Goal: Transaction & Acquisition: Purchase product/service

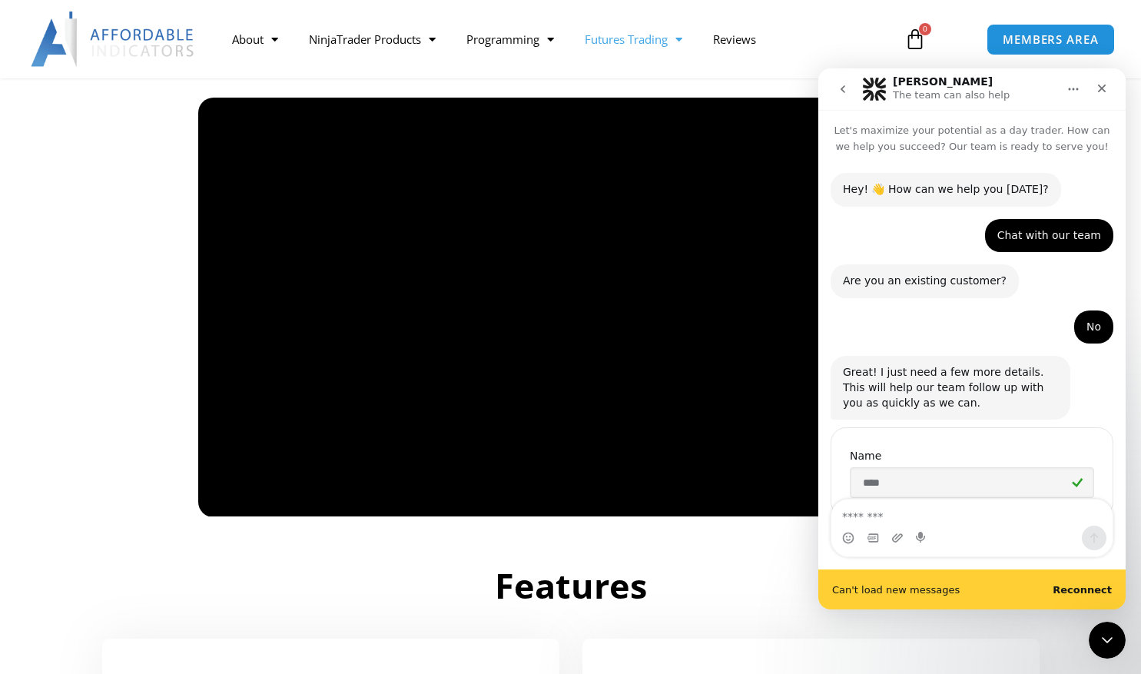
scroll to position [2, 0]
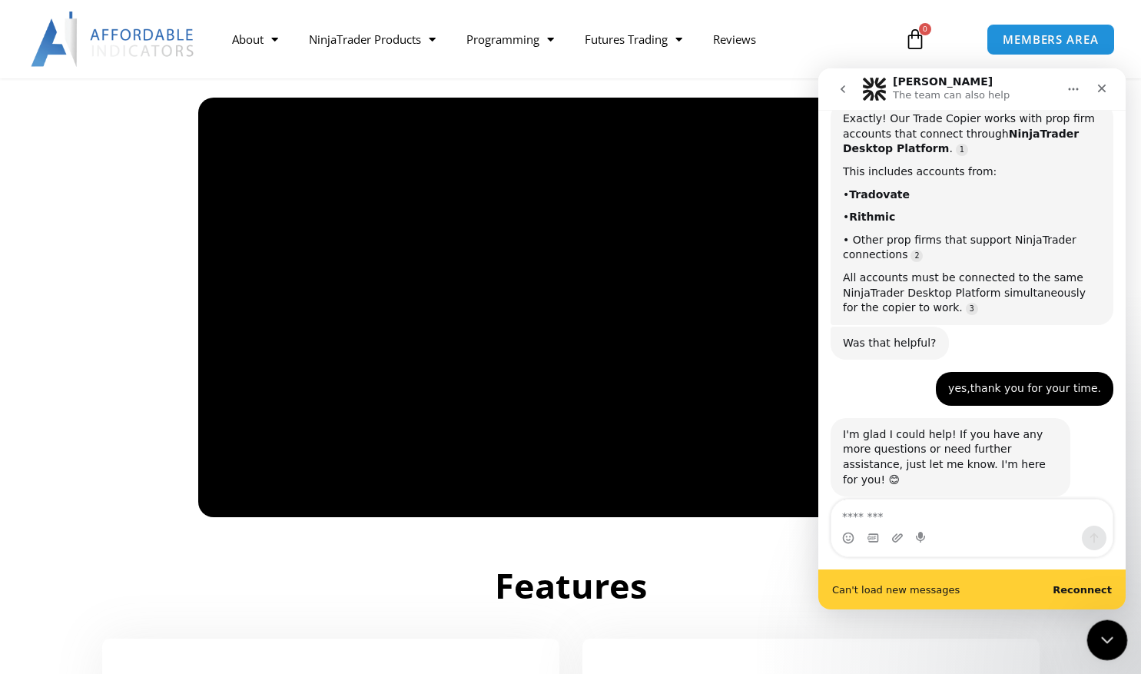
click at [1099, 632] on icon "Close Intercom Messenger" at bounding box center [1105, 638] width 18 height 18
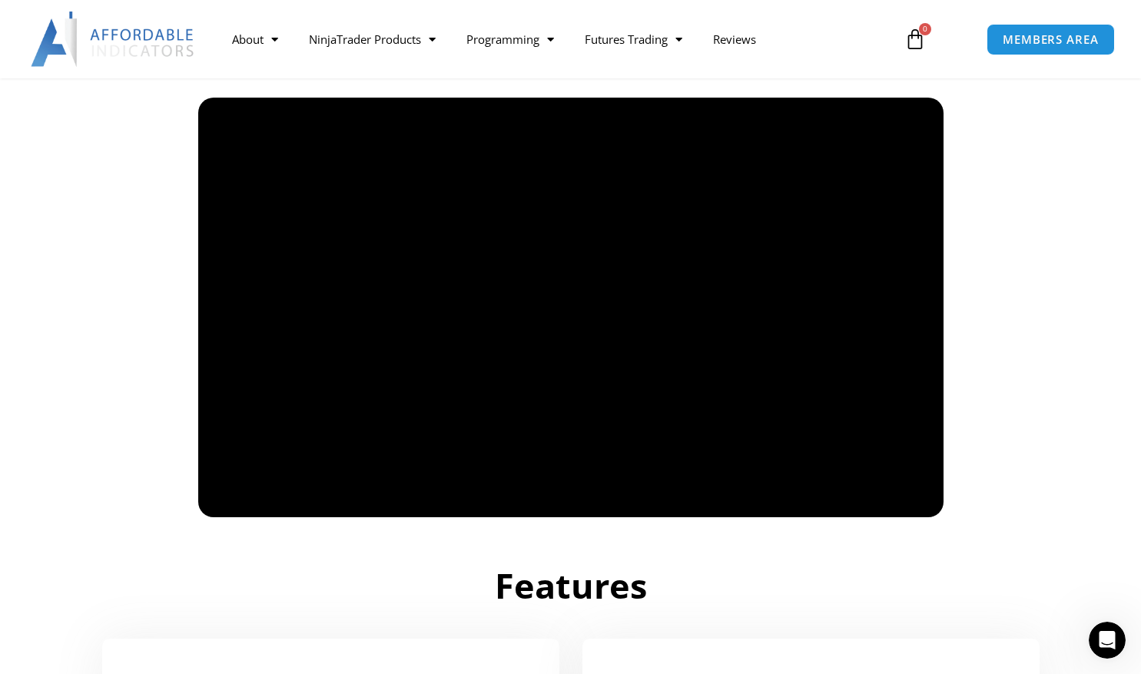
scroll to position [1459, 0]
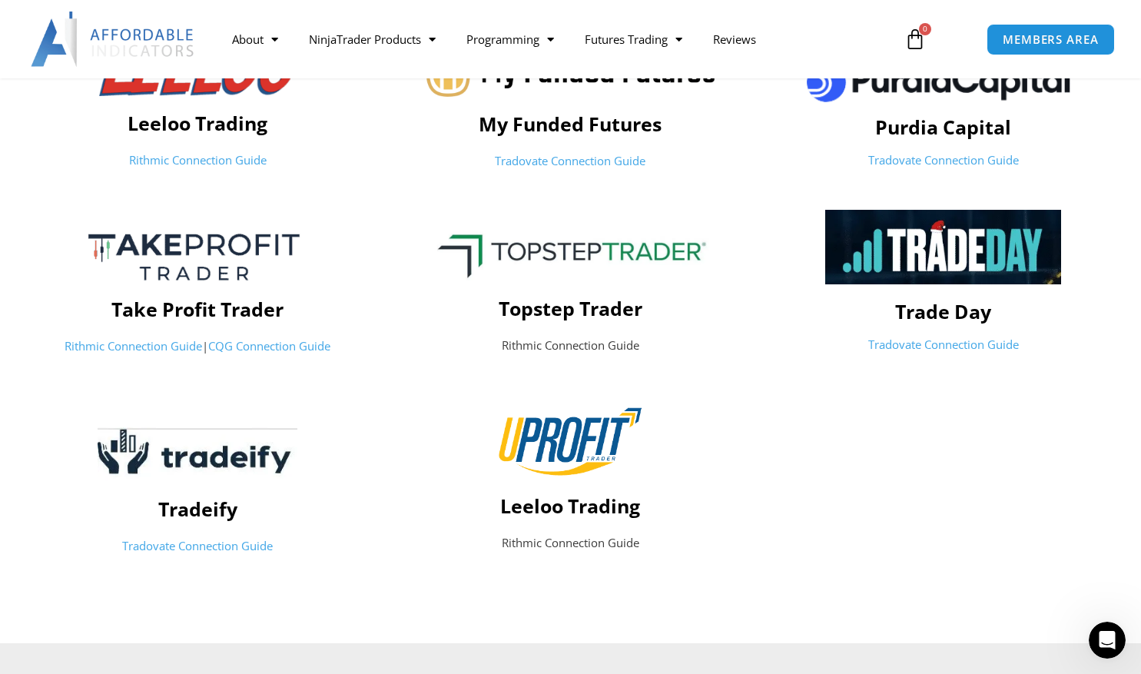
scroll to position [725, 0]
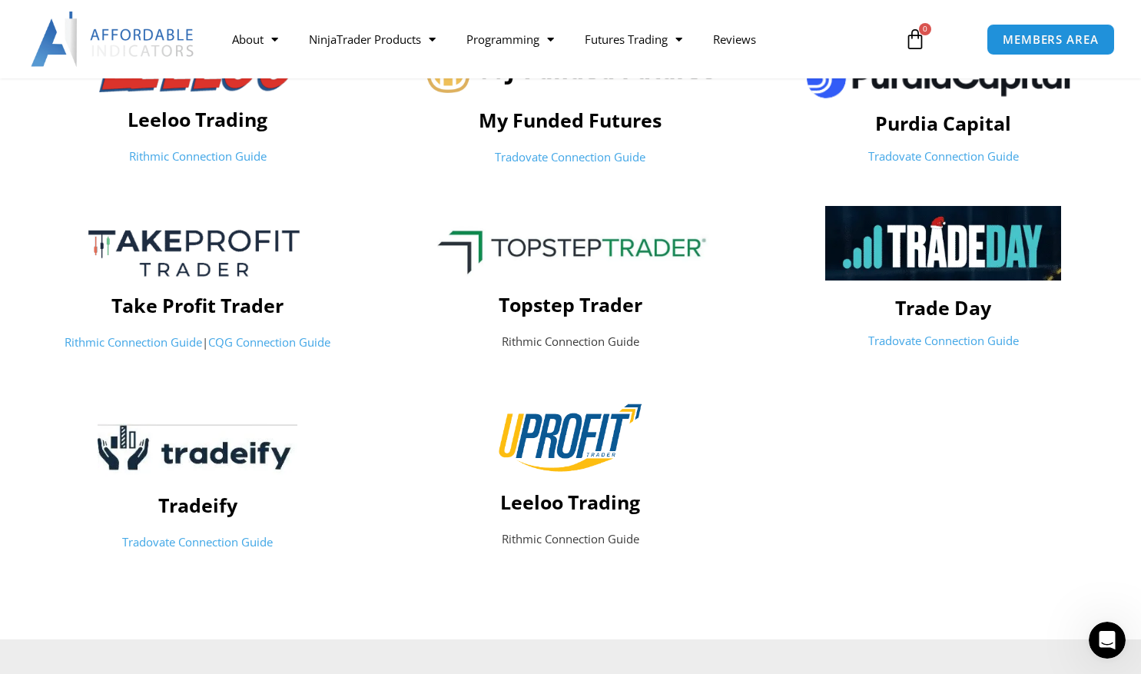
click at [226, 542] on link "Tradovate Connection Guide" at bounding box center [197, 541] width 151 height 15
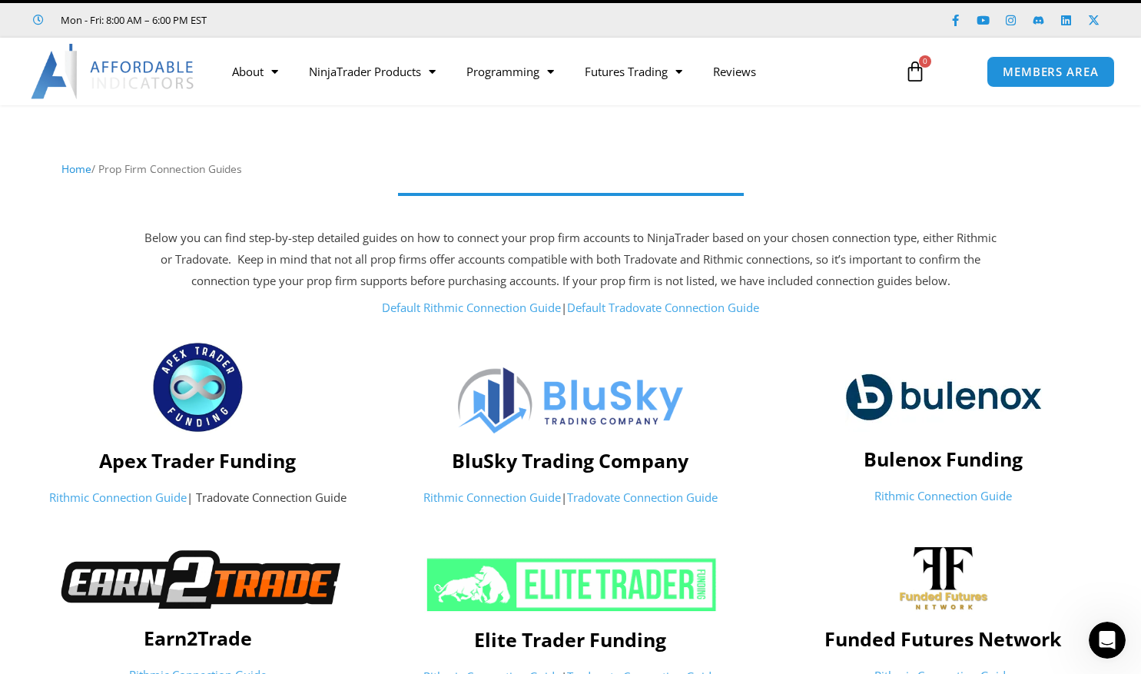
scroll to position [31, 0]
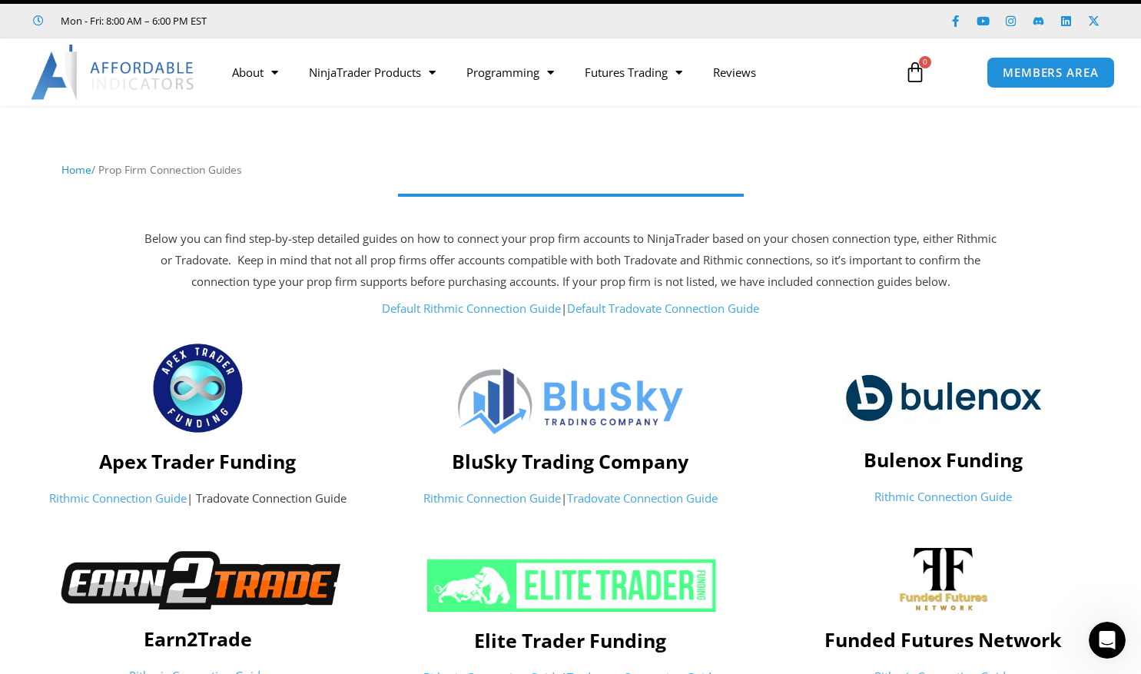
click at [637, 312] on link "Default Tradovate Connection Guide" at bounding box center [663, 307] width 192 height 15
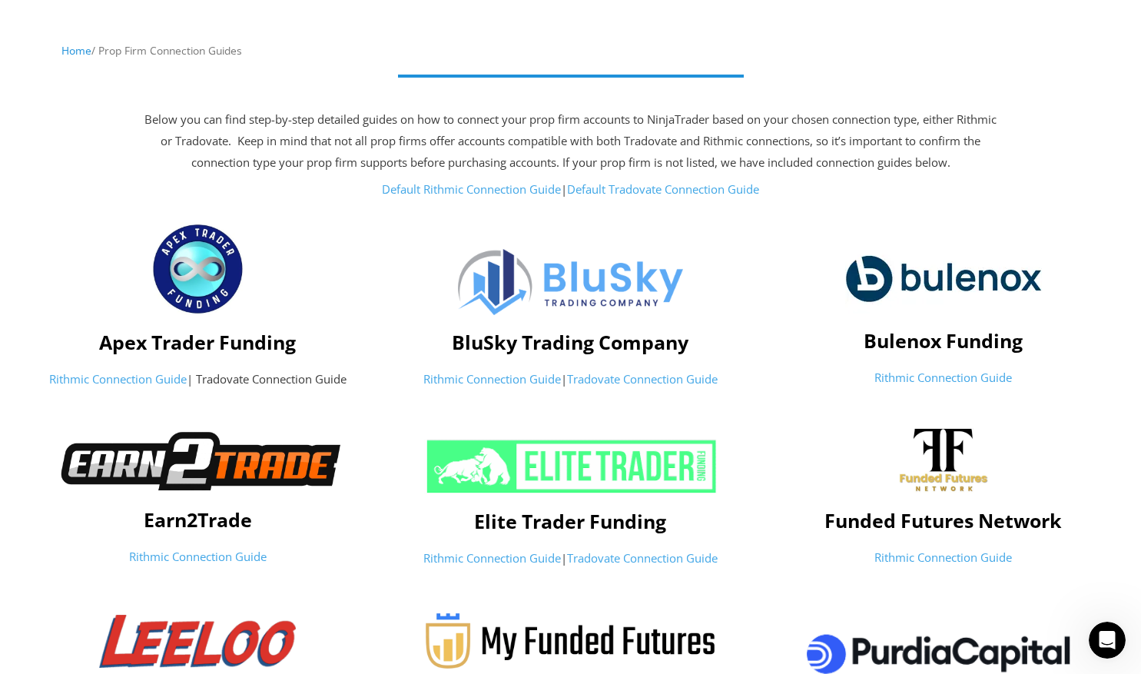
scroll to position [0, 0]
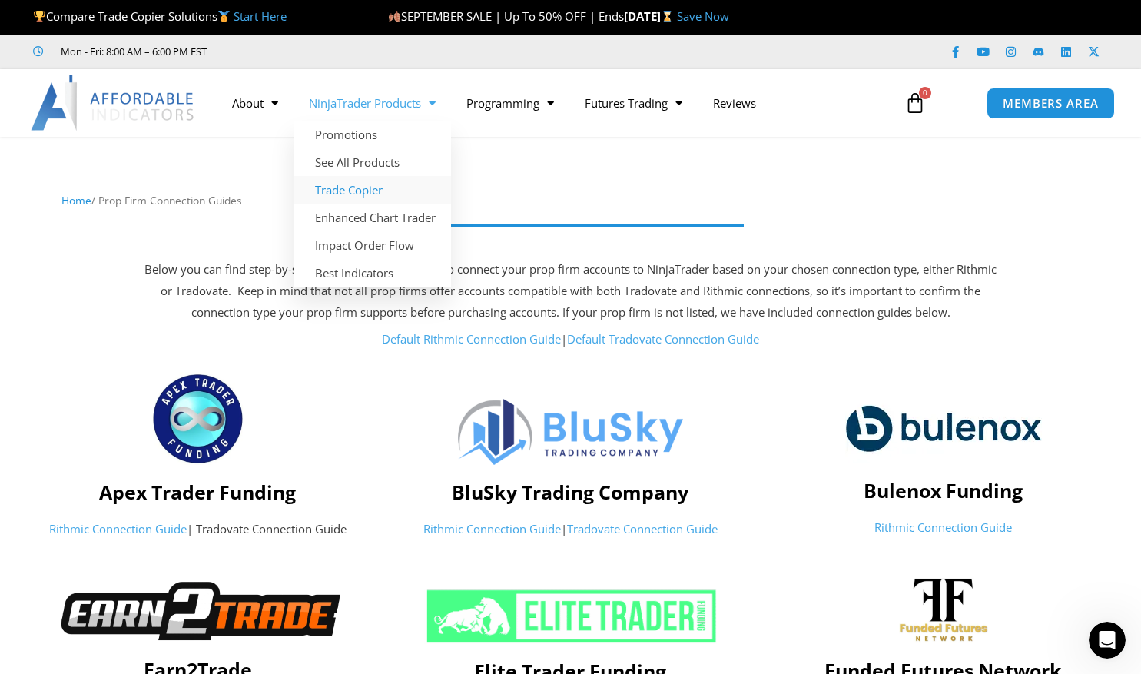
click at [366, 187] on link "Trade Copier" at bounding box center [373, 190] width 158 height 28
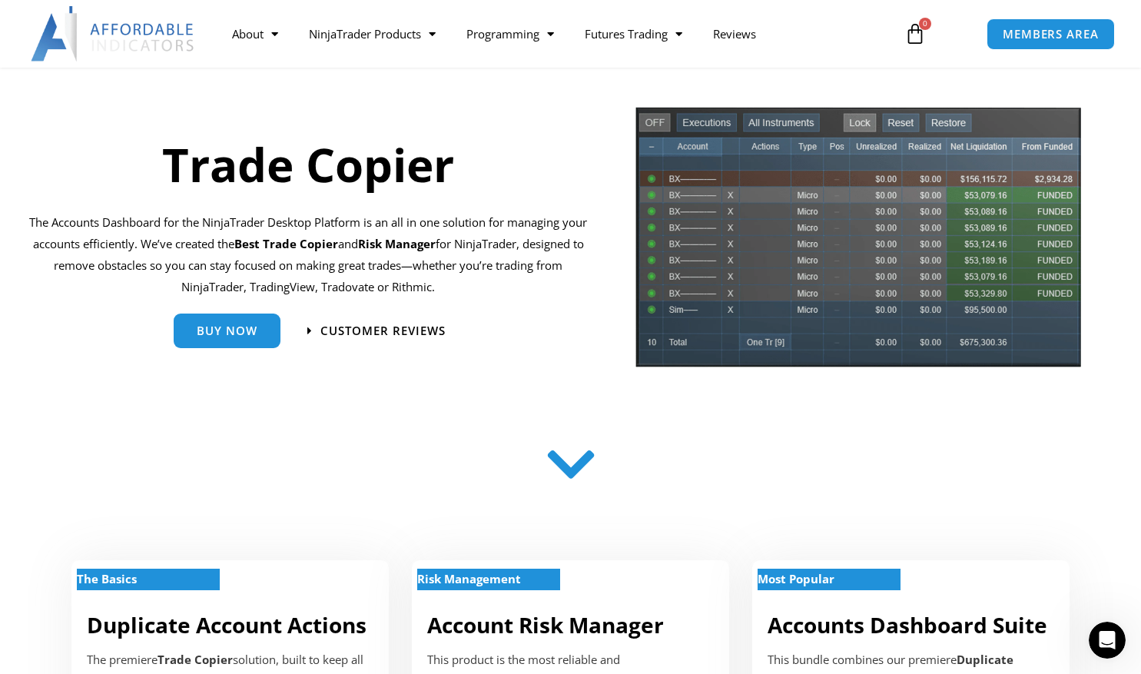
scroll to position [101, 0]
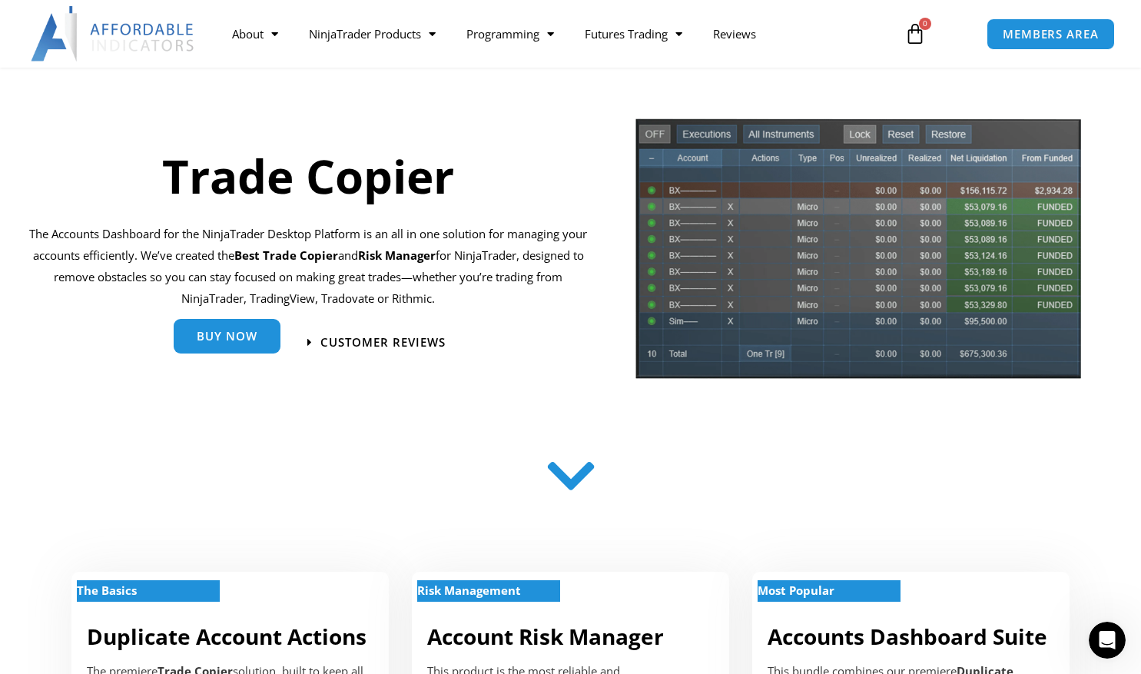
click at [243, 336] on span "Buy Now" at bounding box center [227, 336] width 61 height 12
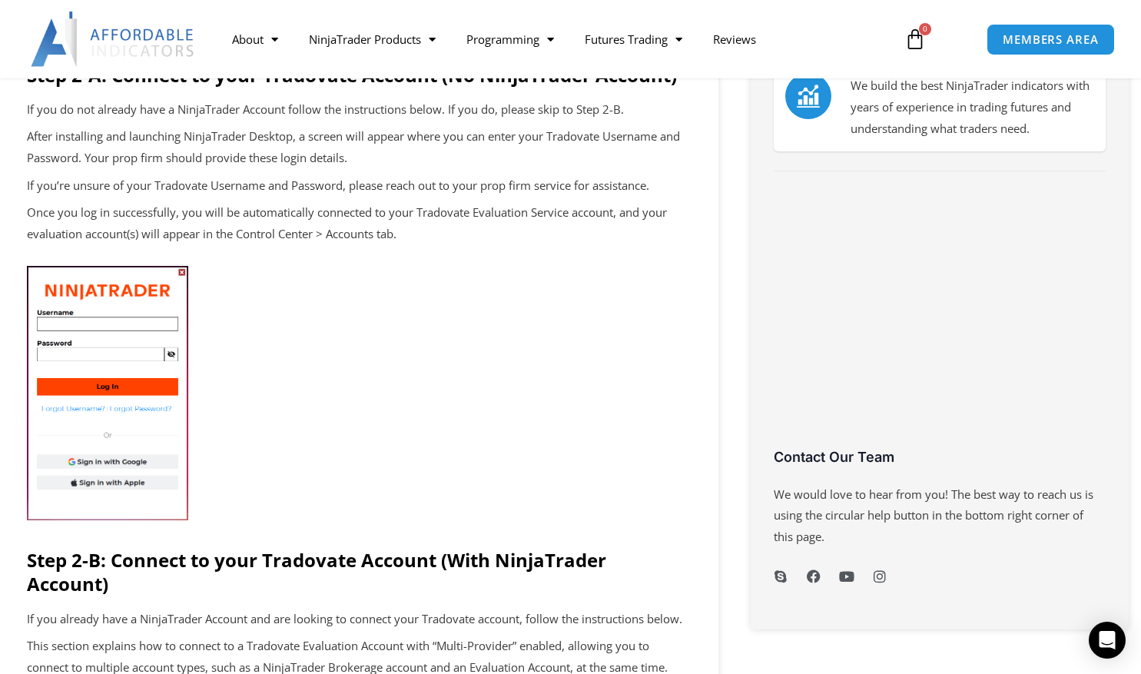
scroll to position [347, 0]
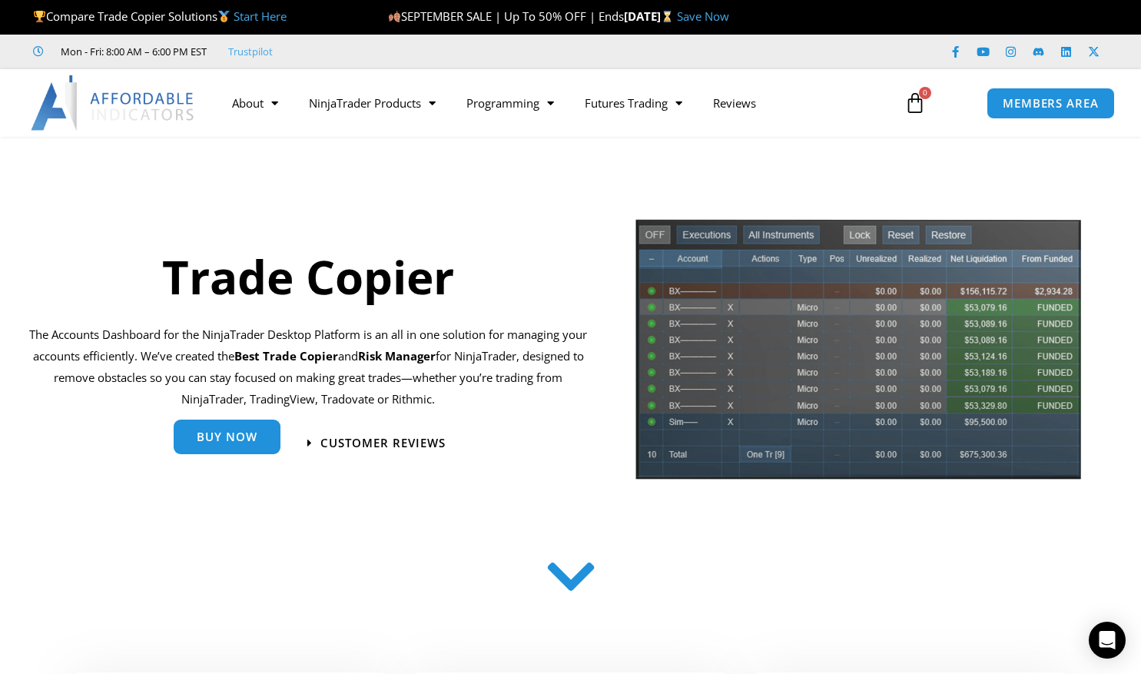
click at [250, 442] on span "Buy Now" at bounding box center [227, 437] width 61 height 12
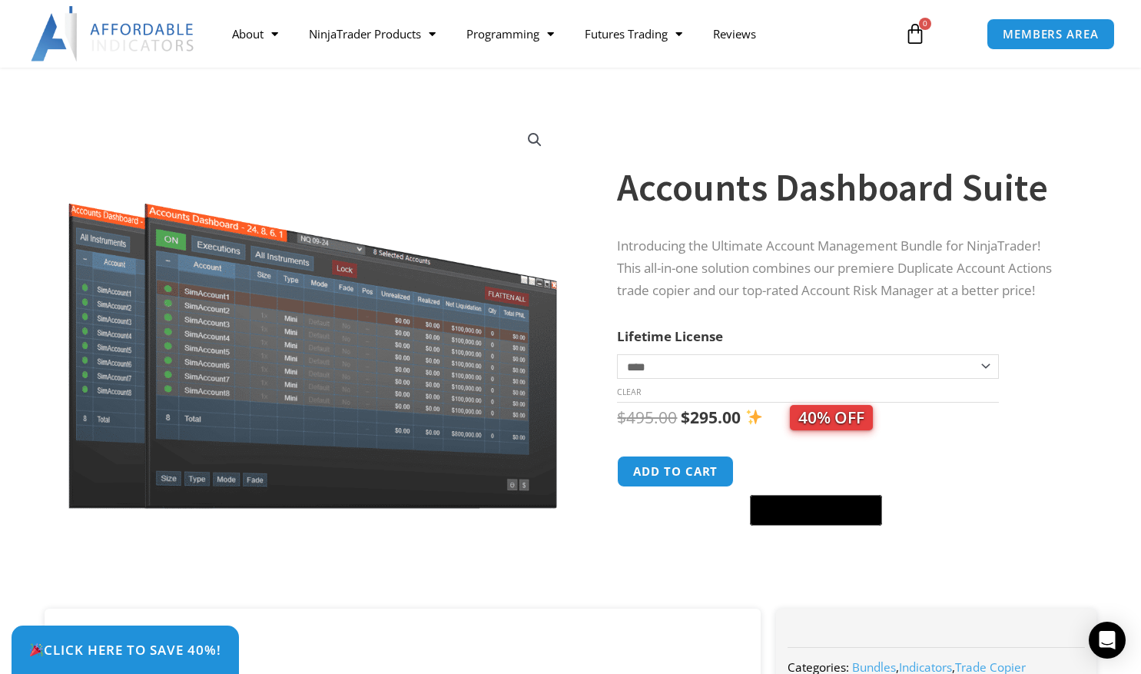
scroll to position [114, 0]
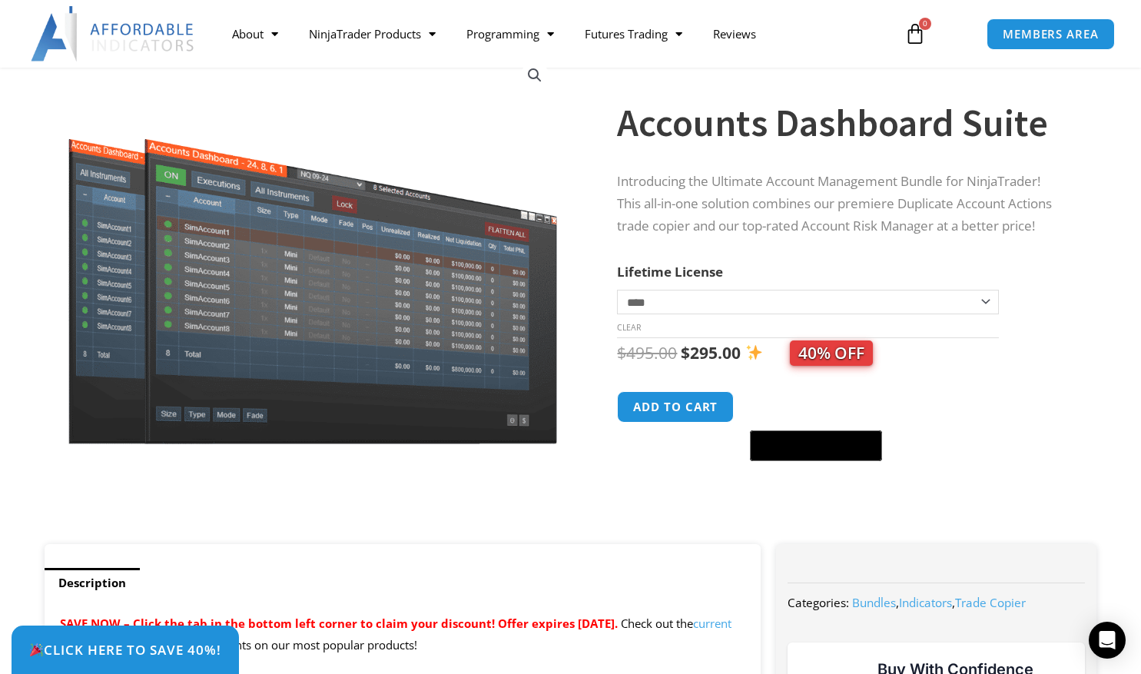
click at [989, 304] on select "**********" at bounding box center [807, 302] width 381 height 25
click at [1044, 294] on form "**********" at bounding box center [841, 364] width 449 height 209
click at [985, 301] on select "**********" at bounding box center [807, 302] width 381 height 25
click at [617, 290] on select "**********" at bounding box center [807, 302] width 381 height 25
click at [985, 303] on select "**********" at bounding box center [807, 302] width 381 height 25
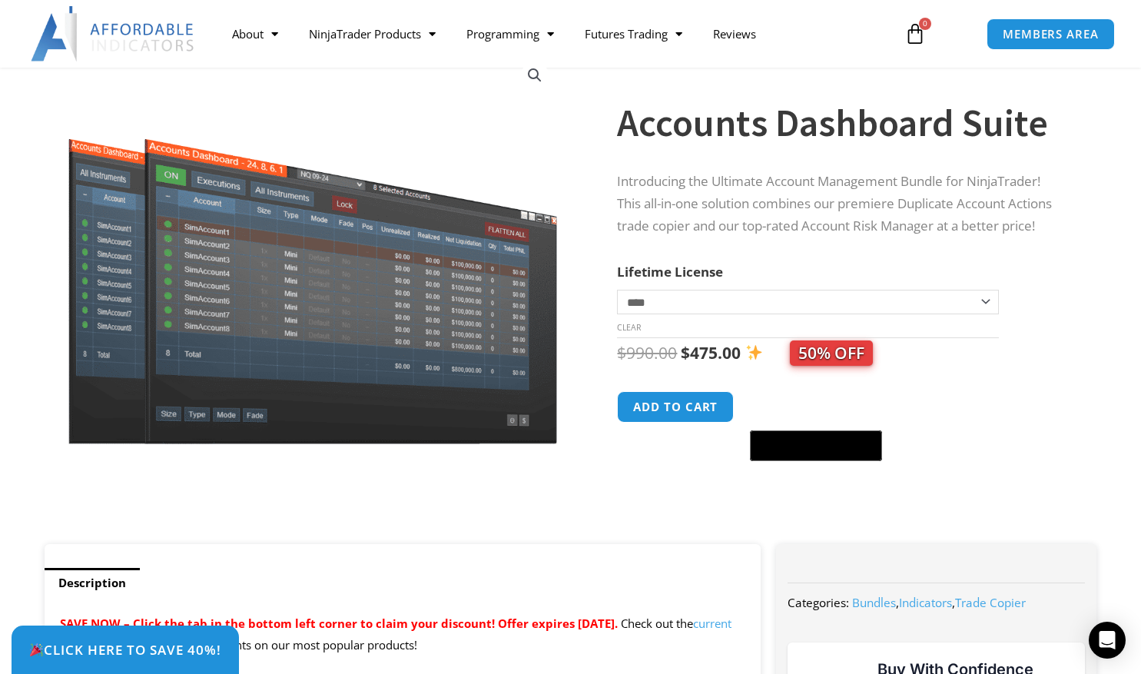
select select "*"
click at [617, 290] on select "**********" at bounding box center [807, 302] width 381 height 25
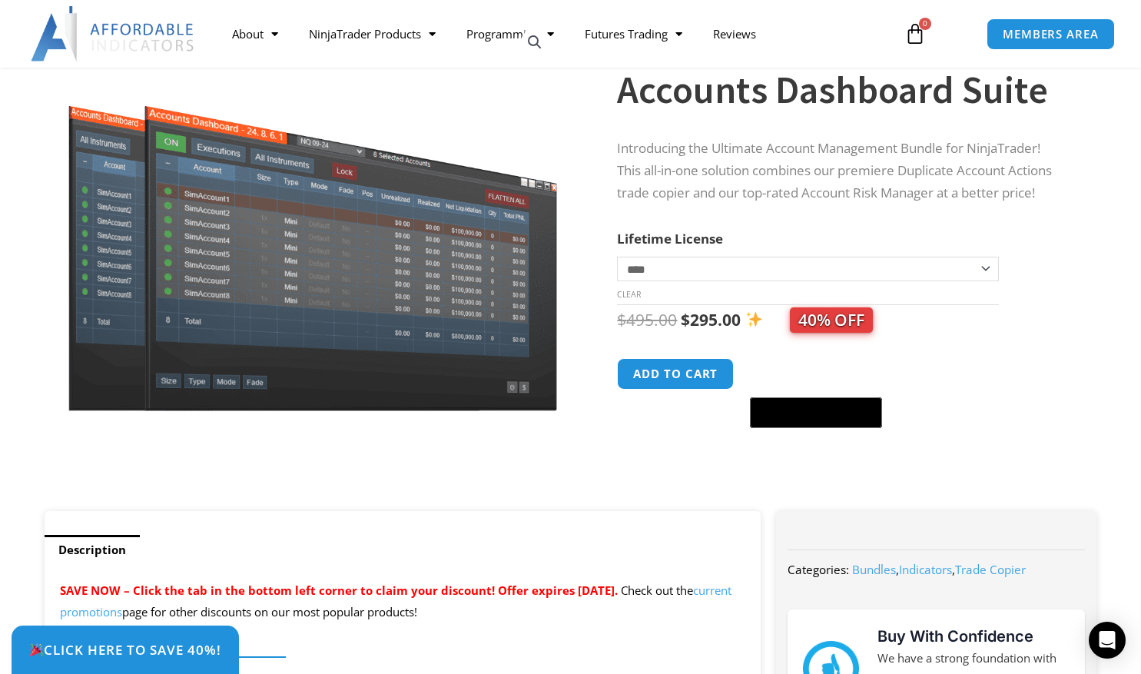
scroll to position [0, 0]
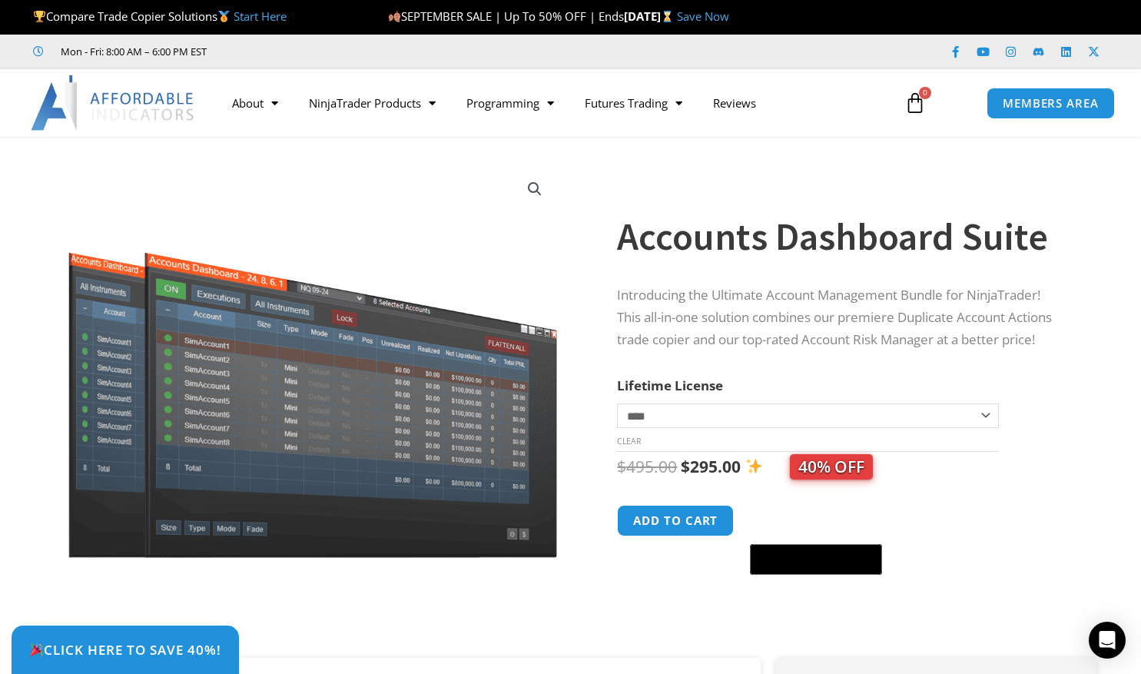
click at [390, 159] on div "Sale!" at bounding box center [314, 405] width 554 height 506
click at [638, 162] on link "Prop Firms" at bounding box center [627, 162] width 116 height 28
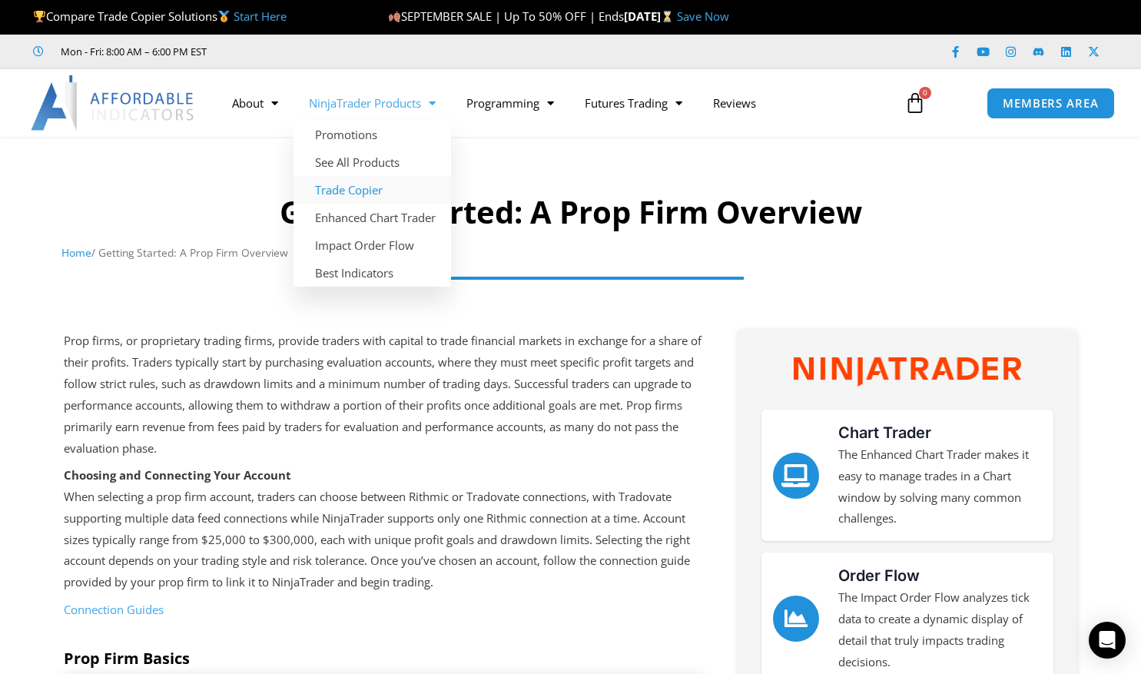
click at [360, 195] on link "Trade Copier" at bounding box center [373, 190] width 158 height 28
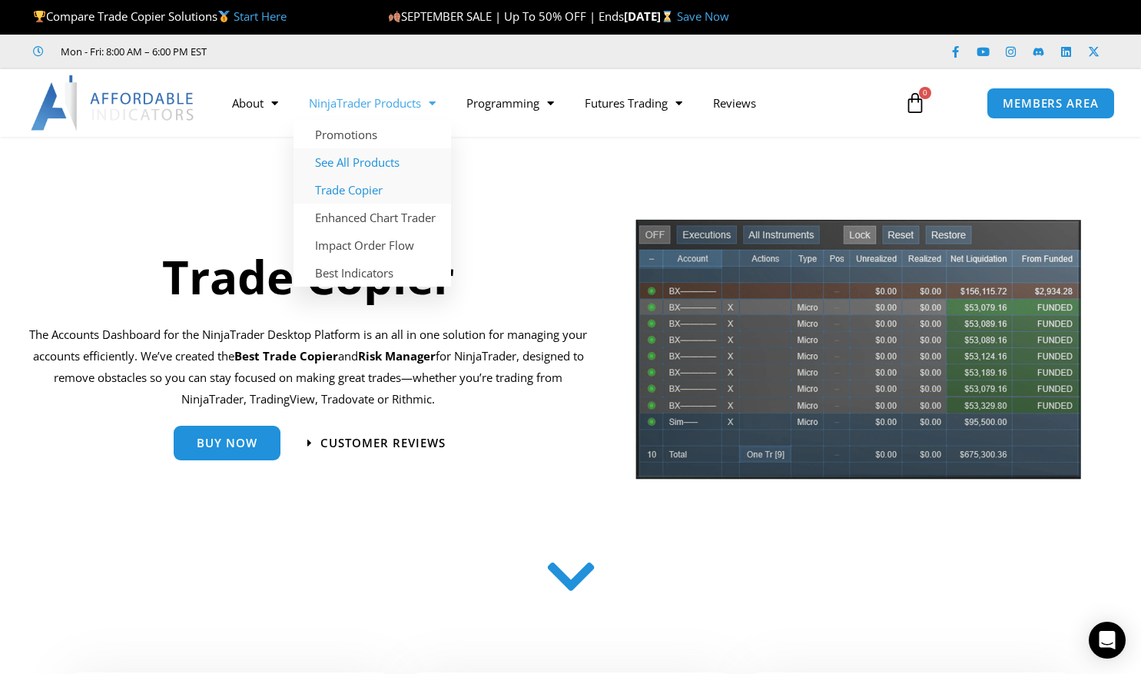
click at [380, 158] on link "See All Products" at bounding box center [373, 162] width 158 height 28
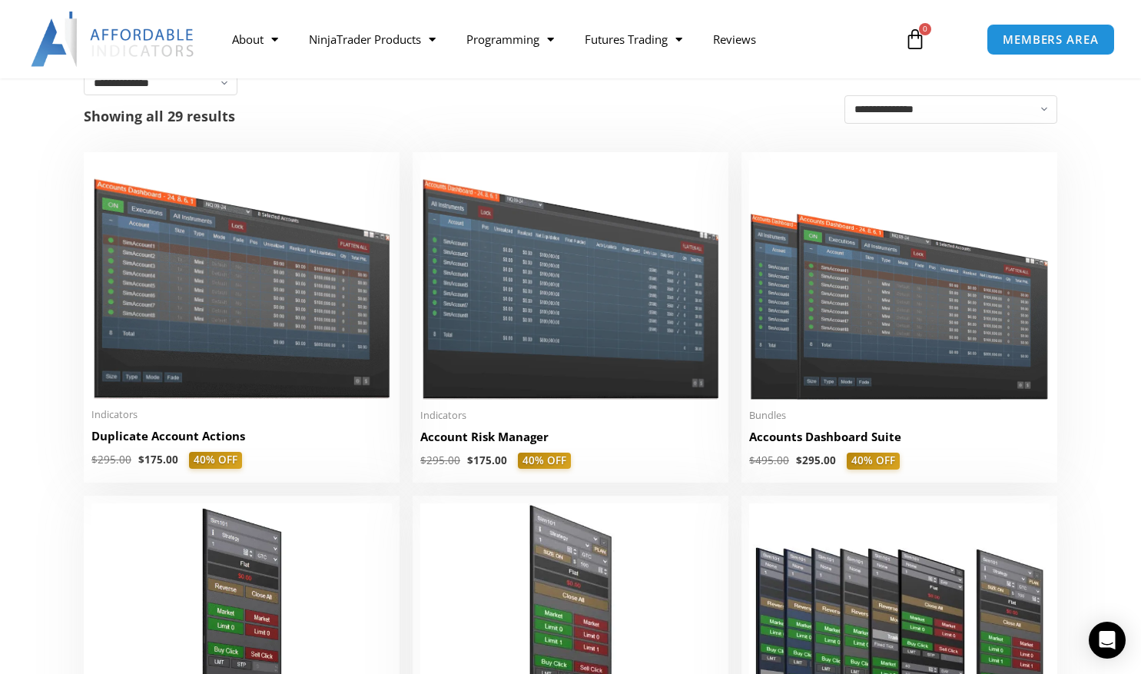
scroll to position [286, 0]
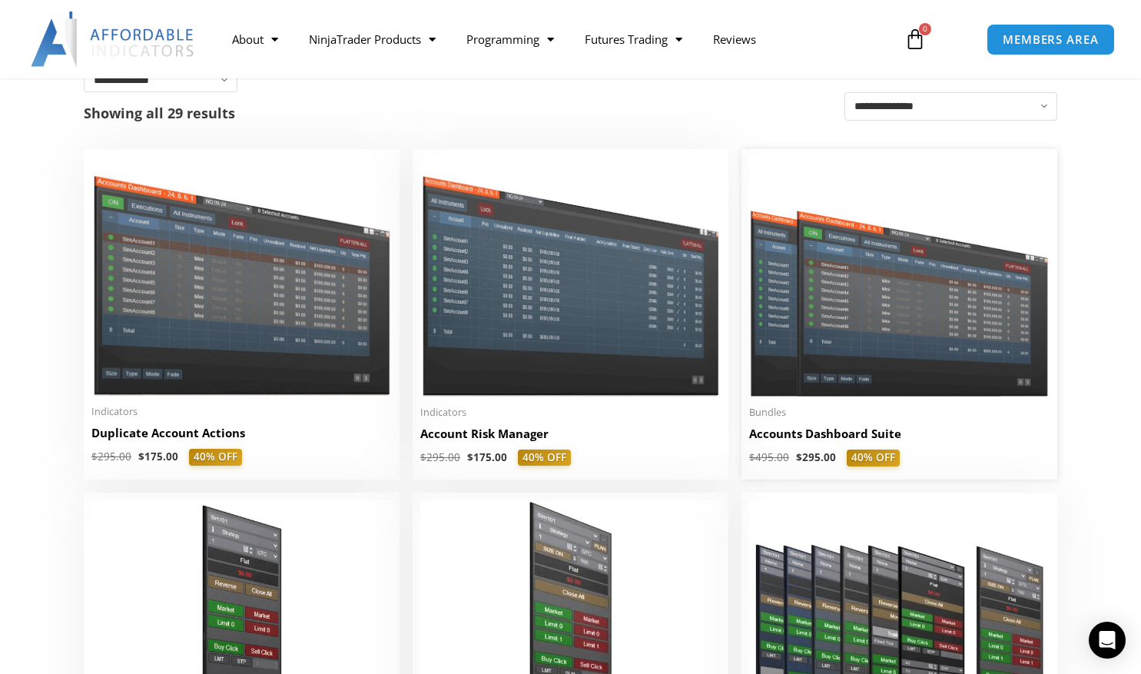
click at [983, 355] on img at bounding box center [899, 277] width 300 height 240
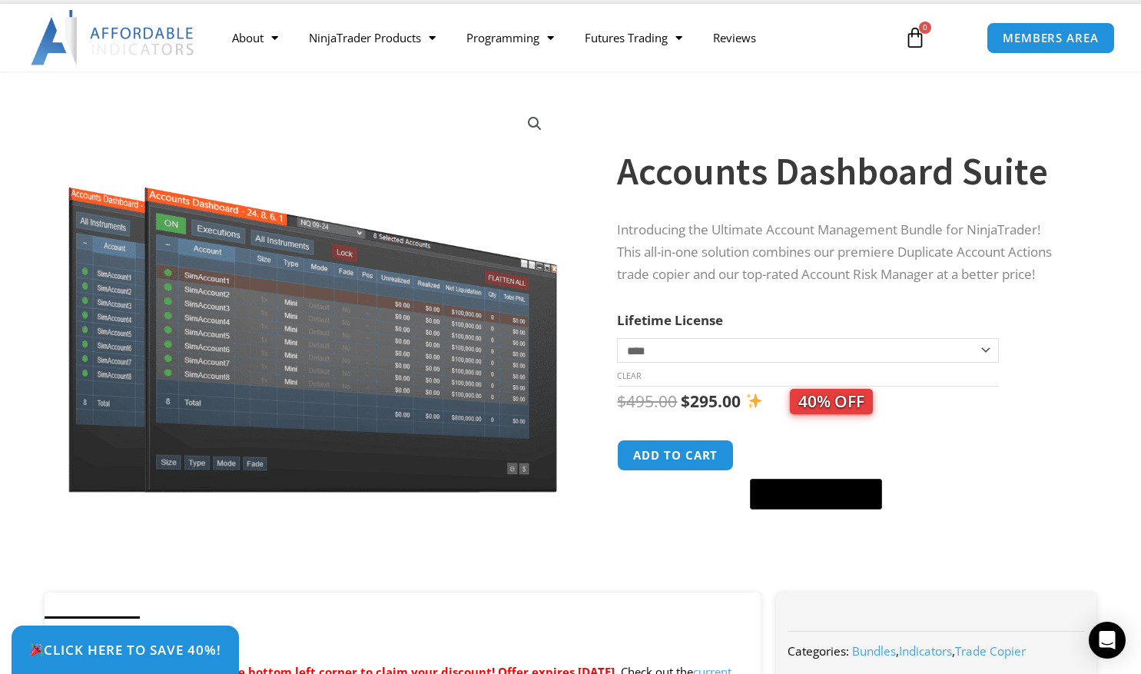
scroll to position [8, 0]
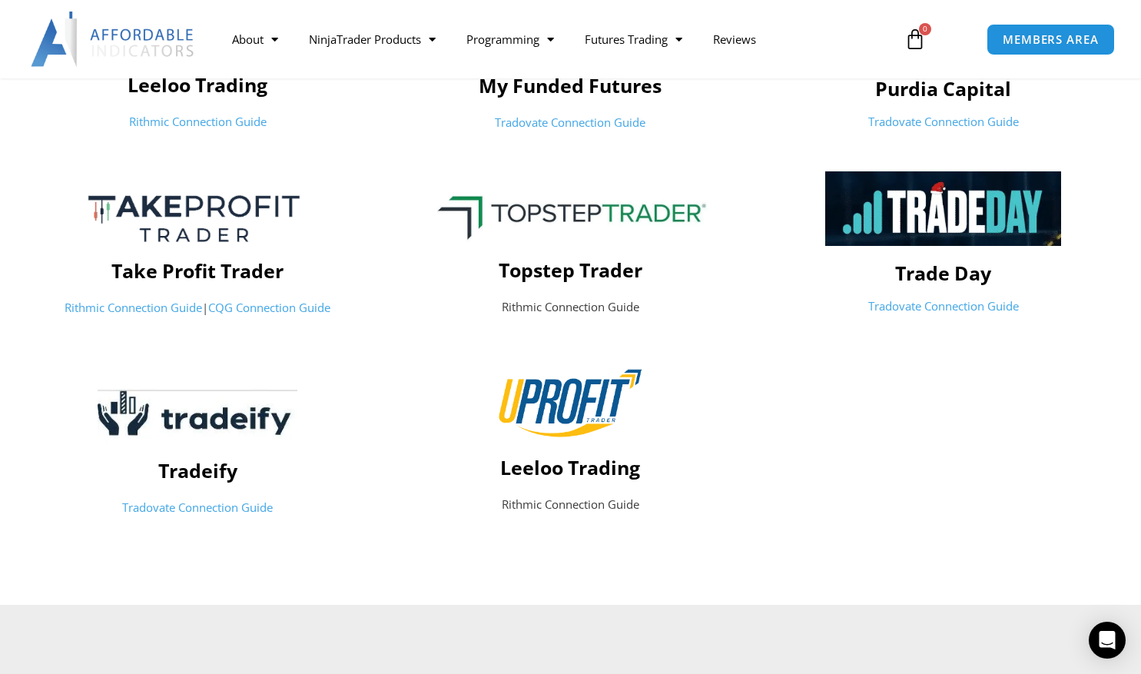
scroll to position [761, 0]
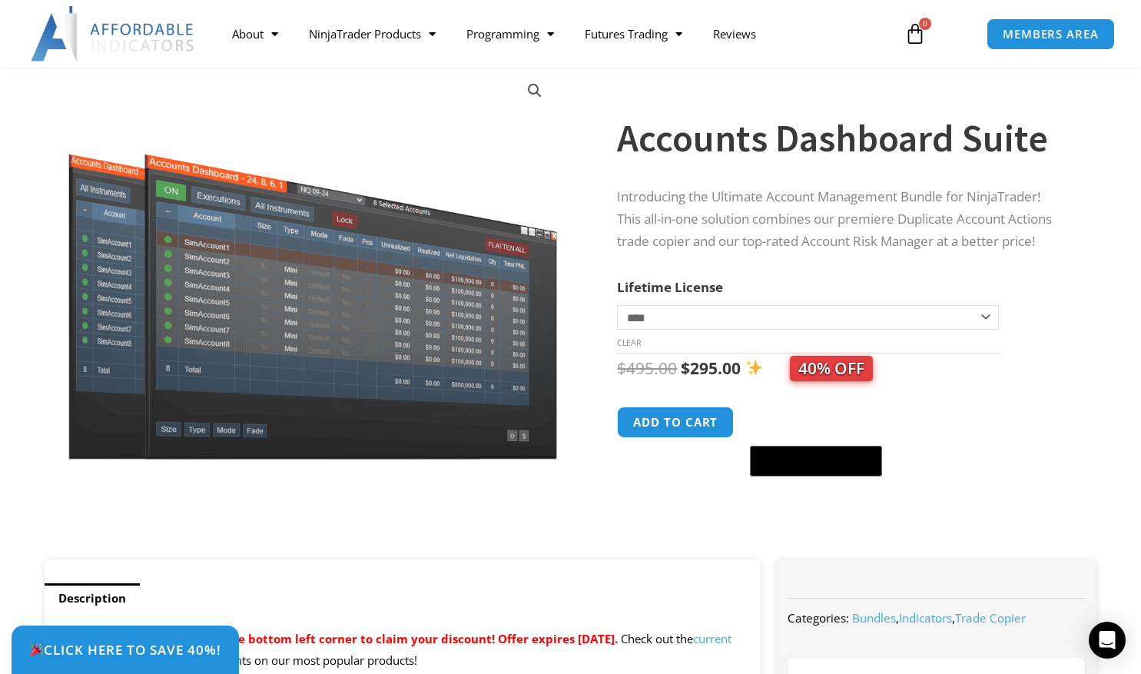
scroll to position [99, 0]
click at [671, 428] on button "Add to cart" at bounding box center [676, 421] width 123 height 33
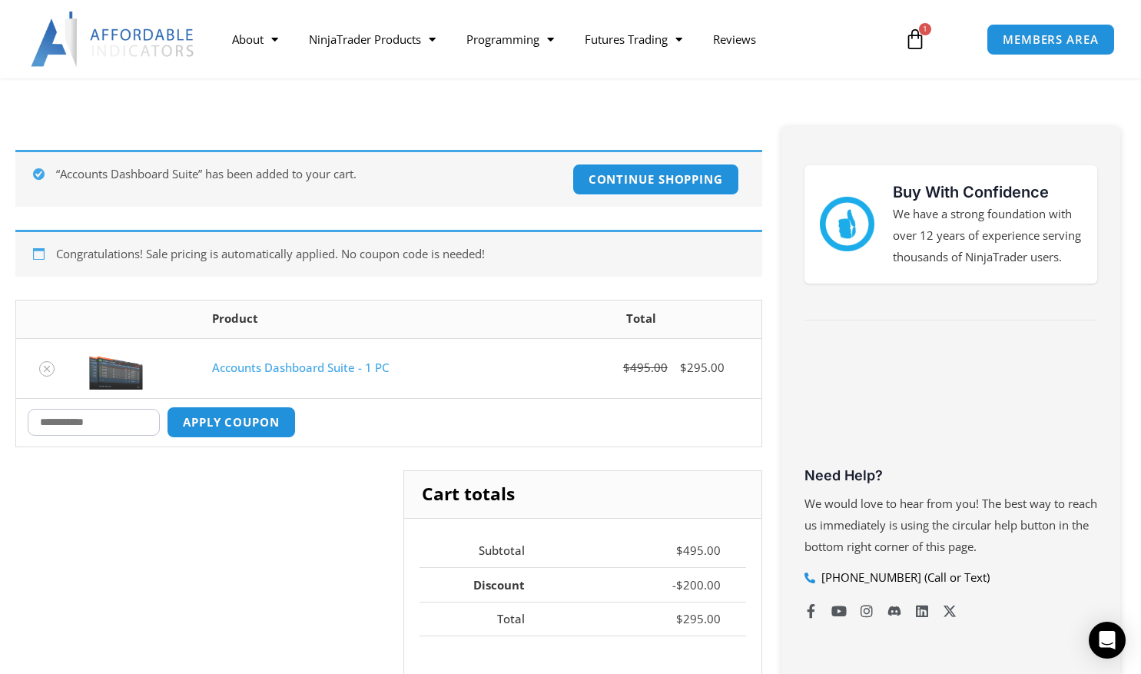
scroll to position [202, 0]
click at [125, 413] on input "Coupon:" at bounding box center [94, 421] width 132 height 27
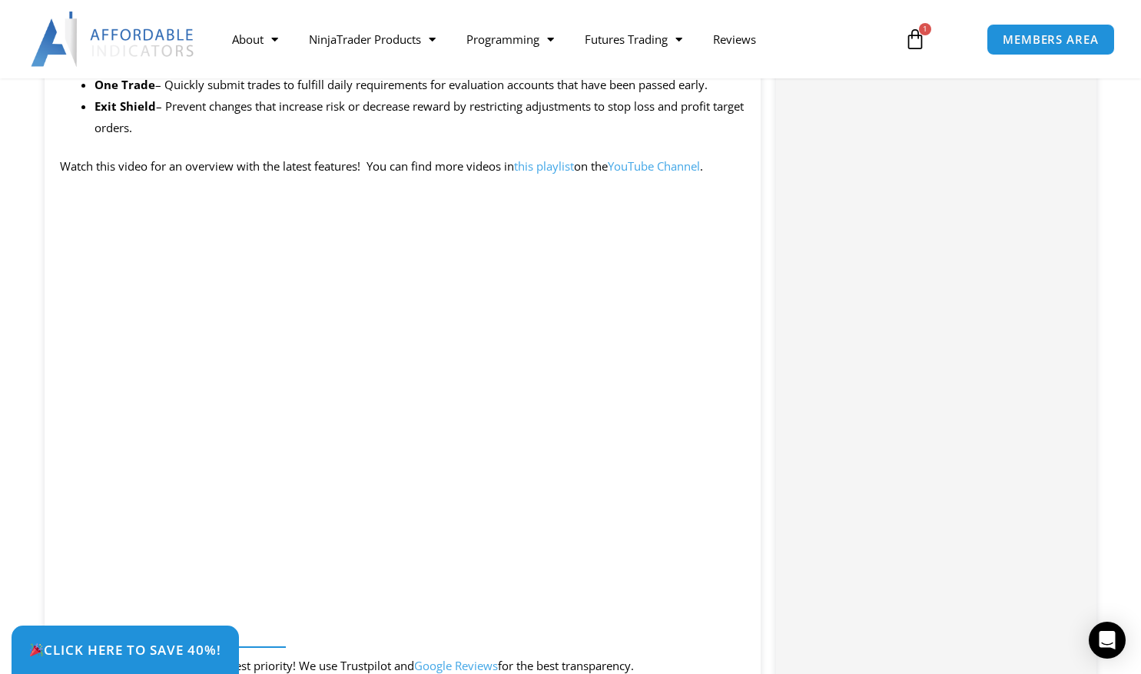
scroll to position [1536, 0]
click at [557, 167] on link "this playlist" at bounding box center [544, 166] width 60 height 15
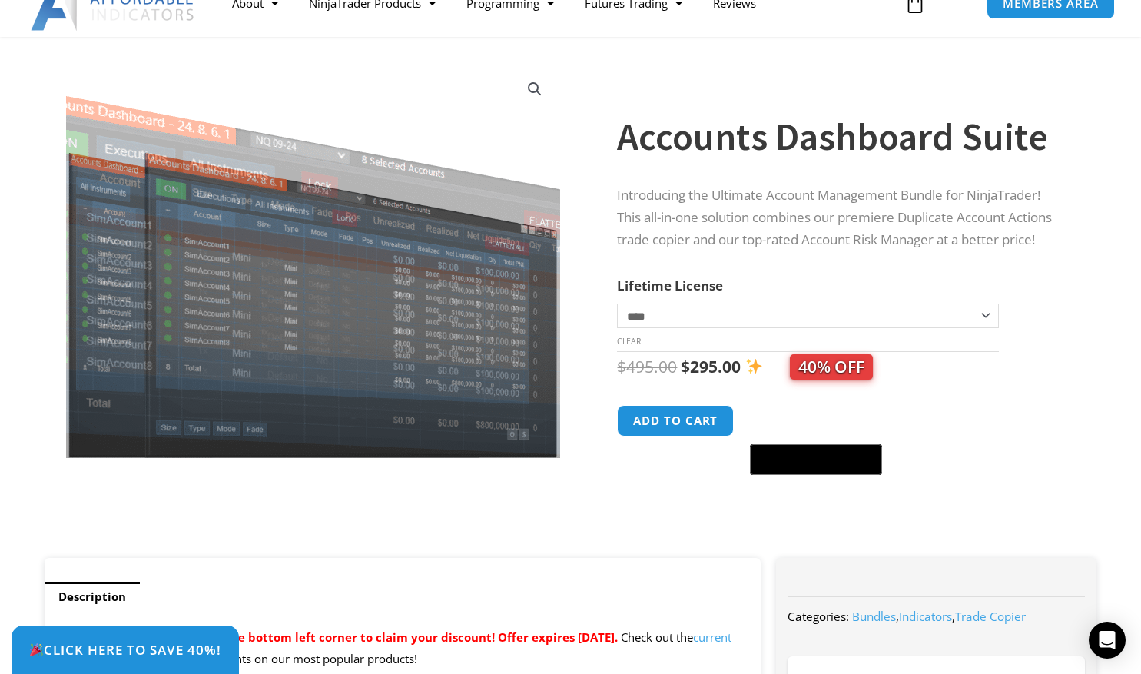
scroll to position [0, 0]
